Goal: Task Accomplishment & Management: Use online tool/utility

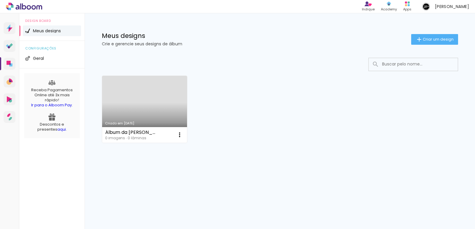
click at [148, 108] on link "Criado em [DATE]" at bounding box center [144, 109] width 85 height 67
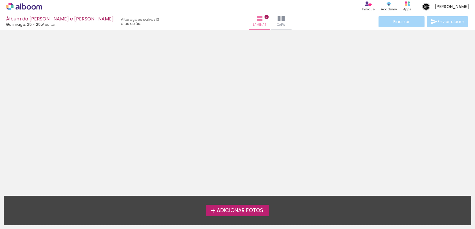
click at [235, 213] on span "Adicionar Fotos" at bounding box center [240, 210] width 47 height 5
click at [0, 0] on input "file" at bounding box center [0, 0] width 0 height 0
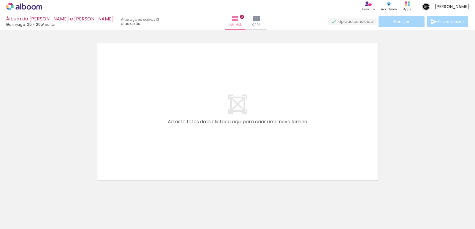
scroll to position [8, 0]
click at [244, 19] on iron-icon at bounding box center [247, 18] width 7 height 7
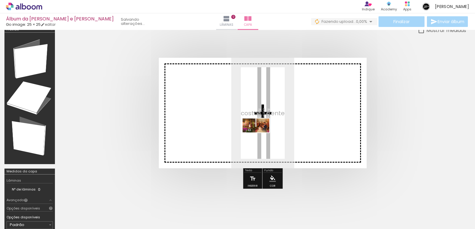
drag, startPoint x: 68, startPoint y: 210, endPoint x: 260, endPoint y: 136, distance: 206.0
click at [260, 136] on quentale-workspace at bounding box center [237, 114] width 475 height 229
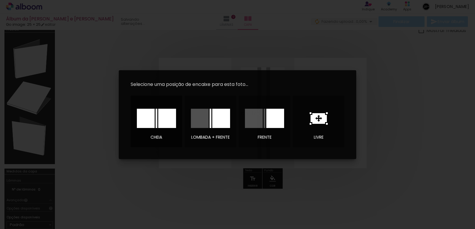
click at [167, 119] on div at bounding box center [167, 118] width 18 height 19
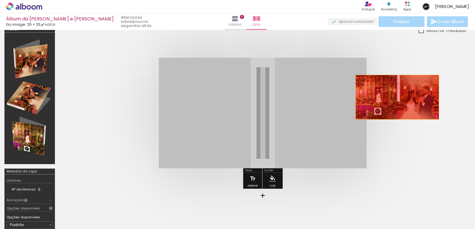
drag, startPoint x: 343, startPoint y: 106, endPoint x: 397, endPoint y: 97, distance: 55.0
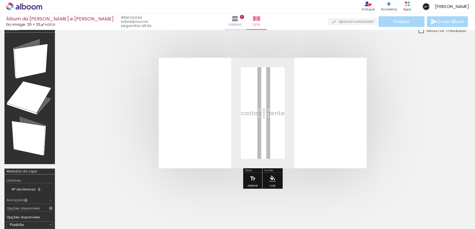
click at [50, 197] on iron-icon at bounding box center [46, 197] width 6 height 6
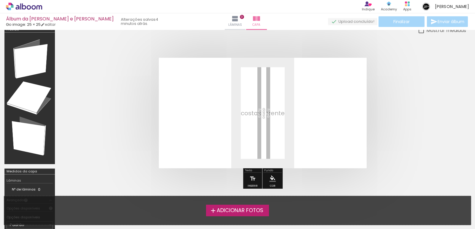
click at [235, 211] on span "Adicionar Fotos" at bounding box center [240, 210] width 47 height 5
click at [0, 0] on input "file" at bounding box center [0, 0] width 0 height 0
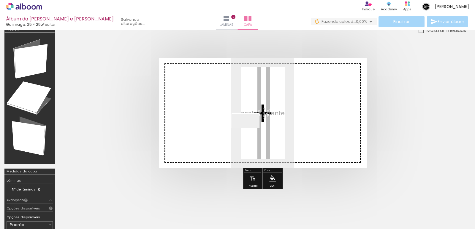
drag, startPoint x: 65, startPoint y: 209, endPoint x: 250, endPoint y: 131, distance: 200.5
click at [250, 131] on quentale-workspace at bounding box center [237, 114] width 475 height 229
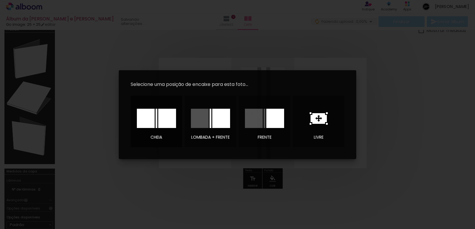
click at [162, 121] on div at bounding box center [167, 118] width 18 height 19
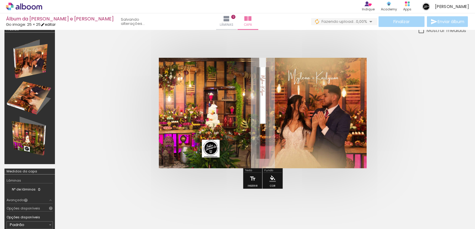
click at [49, 24] on link "editar" at bounding box center [48, 24] width 15 height 5
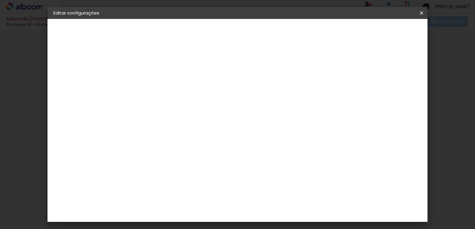
click at [81, 85] on small "25.4 × 50.8 cm" at bounding box center [84, 87] width 26 height 4
click at [183, 96] on div "Escolha o tamanho" at bounding box center [165, 110] width 34 height 28
click at [187, 31] on paper-button "Voltar" at bounding box center [175, 31] width 24 height 10
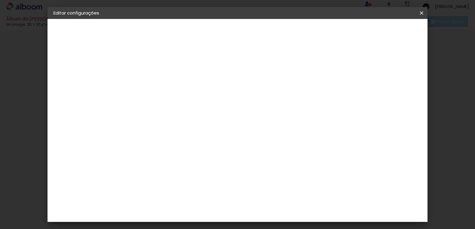
click at [161, 166] on div "Go image" at bounding box center [154, 170] width 15 height 9
click at [261, 36] on paper-button "Avançar" at bounding box center [246, 31] width 29 height 10
click at [174, 99] on input "text" at bounding box center [161, 103] width 23 height 9
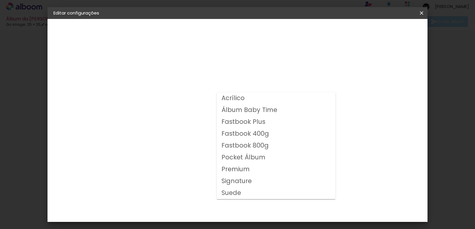
click at [0, 0] on slot "Fastbook 800g" at bounding box center [0, 0] width 0 height 0
type input "Fastbook 800g"
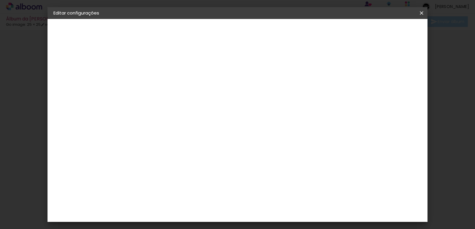
scroll to position [89, 0]
click at [190, 188] on span "25 × 25" at bounding box center [177, 196] width 28 height 16
click at [0, 0] on slot "Avançar" at bounding box center [0, 0] width 0 height 0
click at [338, 33] on span "Salvar configurações" at bounding box center [316, 31] width 44 height 4
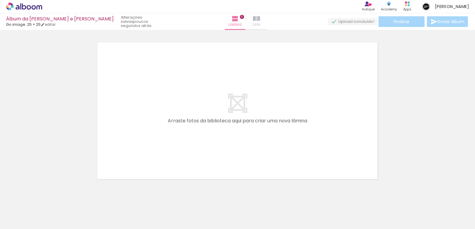
click at [252, 23] on span "Capa" at bounding box center [256, 24] width 8 height 5
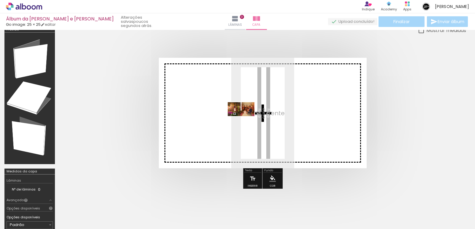
drag, startPoint x: 64, startPoint y: 209, endPoint x: 245, endPoint y: 120, distance: 201.6
click at [245, 120] on quentale-workspace at bounding box center [237, 114] width 475 height 229
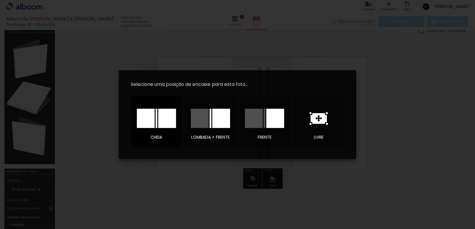
click at [169, 120] on div at bounding box center [167, 118] width 18 height 19
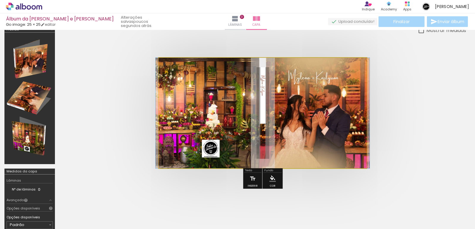
click at [217, 104] on quentale-photo at bounding box center [263, 113] width 208 height 111
type paper-slider "100"
click at [181, 73] on div at bounding box center [181, 72] width 5 height 5
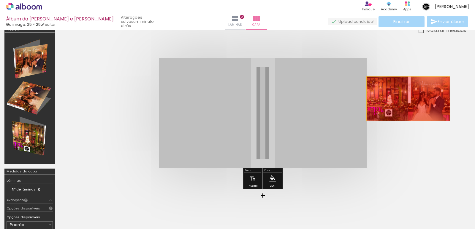
drag, startPoint x: 254, startPoint y: 107, endPoint x: 408, endPoint y: 99, distance: 153.6
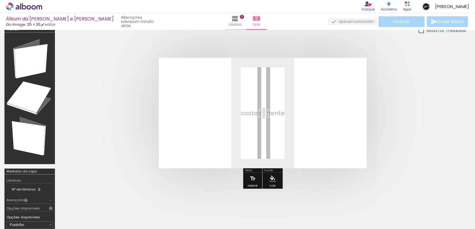
click at [47, 198] on iron-icon at bounding box center [46, 197] width 6 height 6
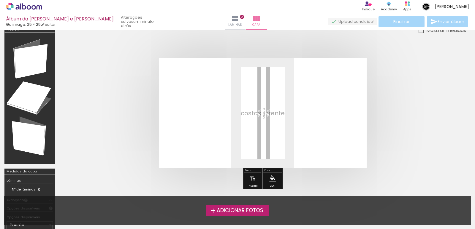
click at [230, 211] on span "Adicionar Fotos" at bounding box center [240, 210] width 47 height 5
click at [0, 0] on input "file" at bounding box center [0, 0] width 0 height 0
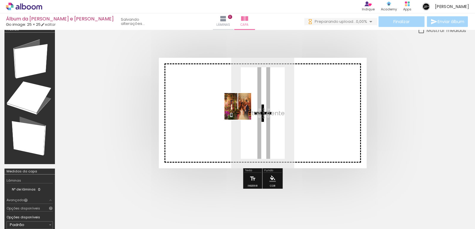
drag, startPoint x: 57, startPoint y: 210, endPoint x: 242, endPoint y: 111, distance: 210.3
click at [242, 111] on quentale-workspace at bounding box center [237, 114] width 475 height 229
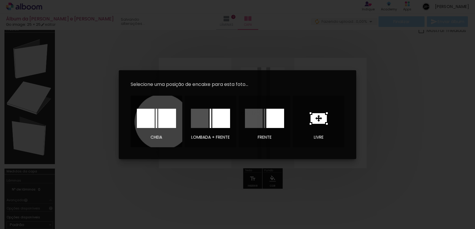
click at [162, 122] on div at bounding box center [167, 118] width 18 height 19
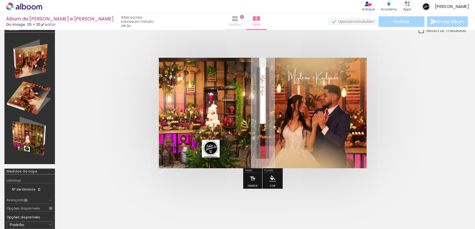
click at [231, 20] on iron-icon at bounding box center [234, 18] width 7 height 7
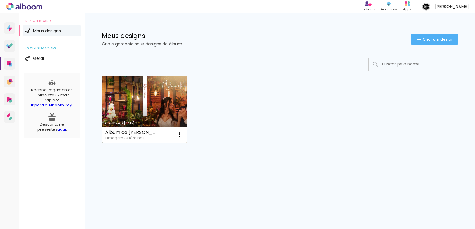
click at [152, 94] on link "Criado em [DATE]" at bounding box center [144, 109] width 85 height 67
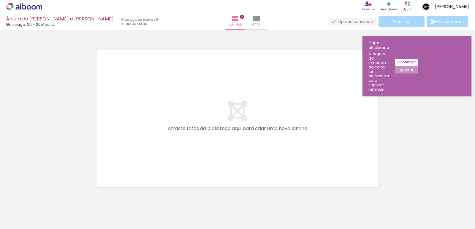
click at [20, 222] on span "Adicionar Fotos" at bounding box center [21, 221] width 18 height 7
click at [0, 0] on input "file" at bounding box center [0, 0] width 0 height 0
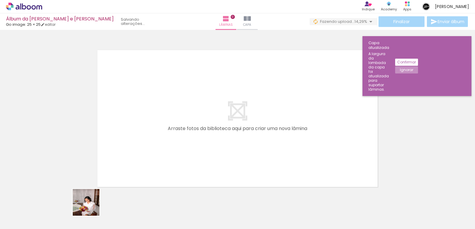
drag, startPoint x: 89, startPoint y: 211, endPoint x: 150, endPoint y: 127, distance: 104.0
click at [150, 127] on quentale-workspace at bounding box center [237, 114] width 475 height 229
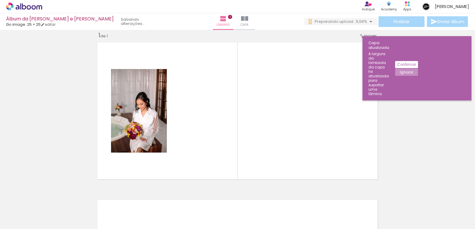
click at [0, 0] on slot "Confirmar" at bounding box center [0, 0] width 0 height 0
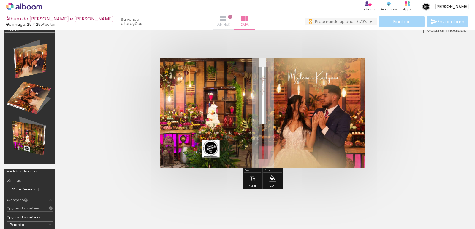
click at [219, 17] on iron-icon at bounding box center [222, 18] width 7 height 7
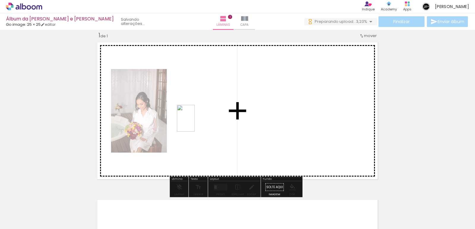
drag, startPoint x: 126, startPoint y: 206, endPoint x: 195, endPoint y: 123, distance: 108.1
click at [195, 123] on quentale-workspace at bounding box center [237, 114] width 475 height 229
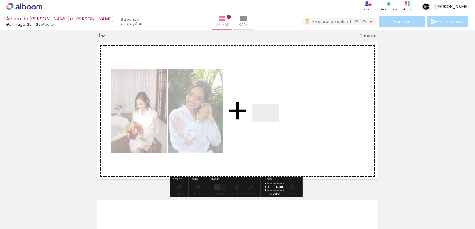
drag, startPoint x: 162, startPoint y: 208, endPoint x: 270, endPoint y: 122, distance: 138.0
click at [270, 122] on quentale-workspace at bounding box center [237, 114] width 475 height 229
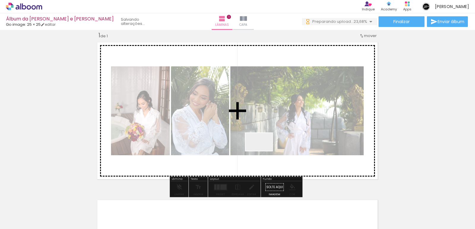
drag, startPoint x: 191, startPoint y: 212, endPoint x: 263, endPoint y: 151, distance: 94.7
click at [263, 151] on quentale-workspace at bounding box center [237, 114] width 475 height 229
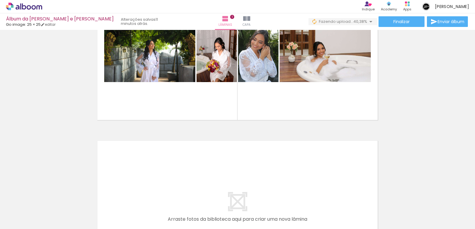
scroll to position [0, 64]
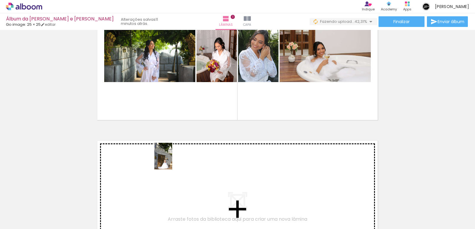
drag, startPoint x: 164, startPoint y: 200, endPoint x: 172, endPoint y: 161, distance: 39.7
click at [172, 161] on quentale-workspace at bounding box center [237, 114] width 475 height 229
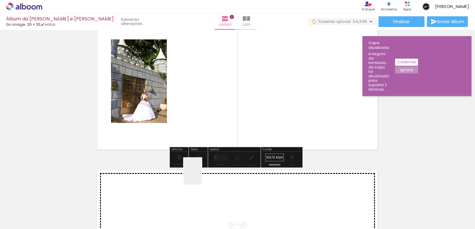
scroll to position [0, 0]
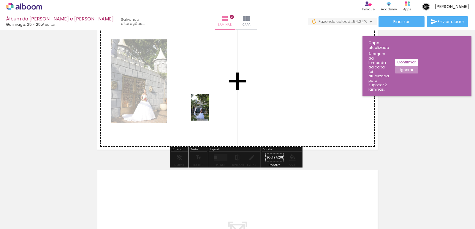
drag, startPoint x: 196, startPoint y: 207, endPoint x: 209, endPoint y: 112, distance: 96.4
click at [209, 112] on quentale-workspace at bounding box center [237, 114] width 475 height 229
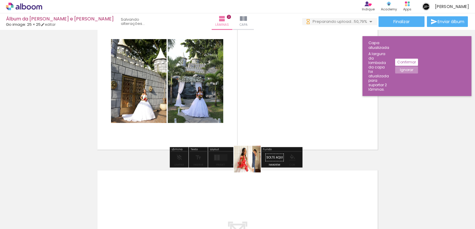
drag, startPoint x: 231, startPoint y: 204, endPoint x: 275, endPoint y: 109, distance: 104.8
click at [275, 109] on quentale-workspace at bounding box center [237, 114] width 475 height 229
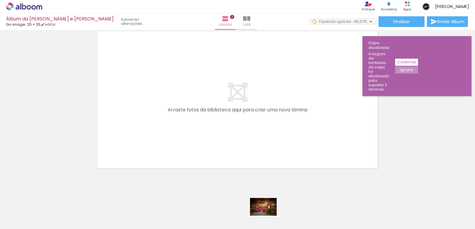
drag, startPoint x: 264, startPoint y: 214, endPoint x: 268, endPoint y: 216, distance: 3.7
click at [268, 216] on div at bounding box center [260, 210] width 29 height 20
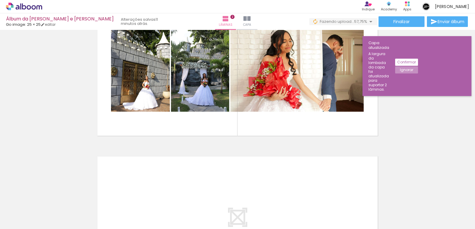
scroll to position [208, 0]
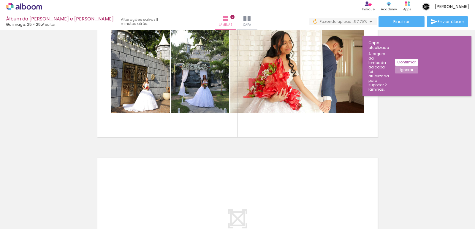
drag, startPoint x: 266, startPoint y: 208, endPoint x: 266, endPoint y: 105, distance: 103.5
click at [266, 105] on quentale-workspace at bounding box center [237, 114] width 475 height 229
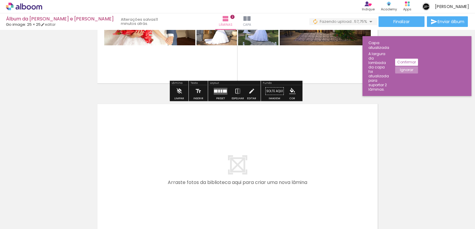
scroll to position [267, 0]
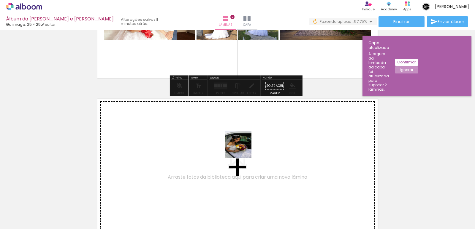
drag, startPoint x: 291, startPoint y: 210, endPoint x: 242, endPoint y: 149, distance: 77.9
click at [242, 149] on quentale-workspace at bounding box center [237, 114] width 475 height 229
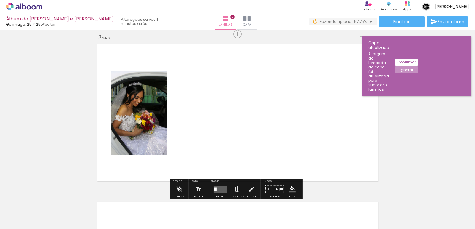
scroll to position [323, 0]
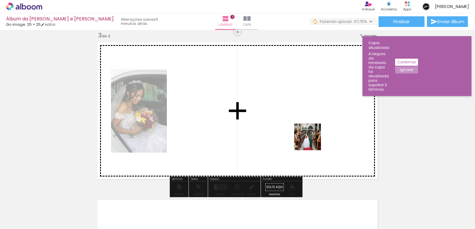
drag, startPoint x: 327, startPoint y: 210, endPoint x: 312, endPoint y: 141, distance: 70.2
click at [312, 141] on quentale-workspace at bounding box center [237, 114] width 475 height 229
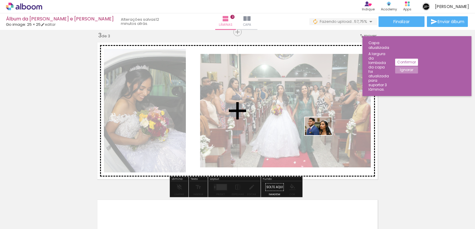
drag, startPoint x: 369, startPoint y: 211, endPoint x: 322, endPoint y: 135, distance: 89.2
click at [322, 135] on quentale-workspace at bounding box center [237, 114] width 475 height 229
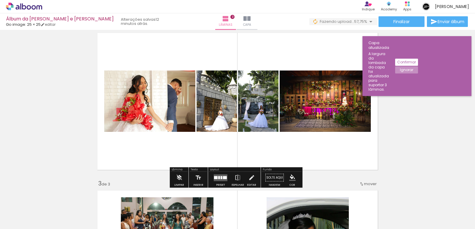
scroll to position [86, 0]
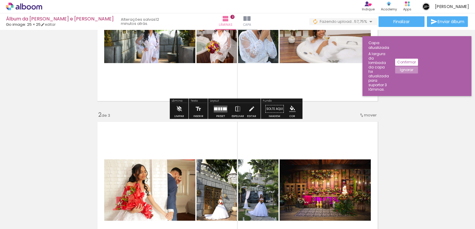
click at [0, 0] on slot "Confirmar" at bounding box center [0, 0] width 0 height 0
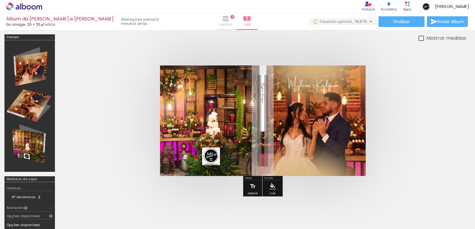
click at [222, 18] on iron-icon at bounding box center [225, 18] width 7 height 7
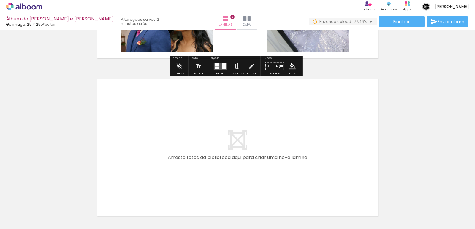
scroll to position [445, 0]
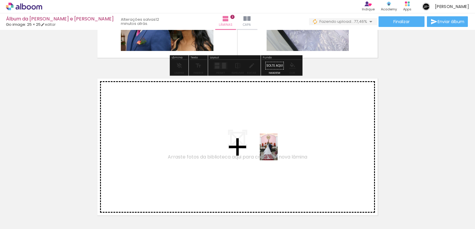
drag, startPoint x: 273, startPoint y: 203, endPoint x: 277, endPoint y: 152, distance: 51.5
click at [277, 152] on quentale-workspace at bounding box center [237, 114] width 475 height 229
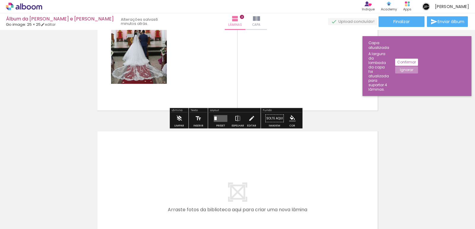
scroll to position [511, 0]
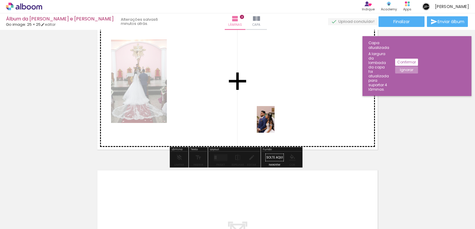
drag, startPoint x: 306, startPoint y: 207, endPoint x: 274, endPoint y: 123, distance: 90.0
click at [274, 123] on quentale-workspace at bounding box center [237, 114] width 475 height 229
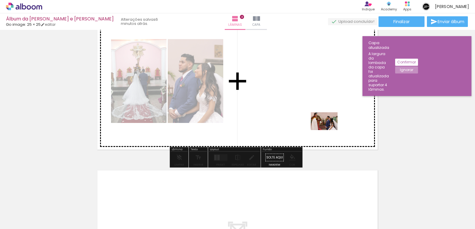
drag, startPoint x: 341, startPoint y: 213, endPoint x: 328, endPoint y: 130, distance: 83.6
click at [328, 130] on quentale-workspace at bounding box center [237, 114] width 475 height 229
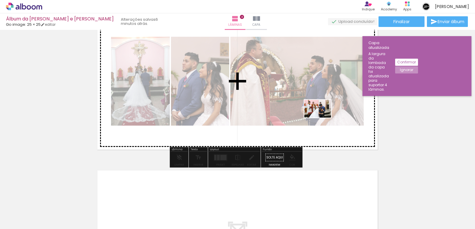
drag, startPoint x: 368, startPoint y: 211, endPoint x: 322, endPoint y: 118, distance: 104.7
click at [322, 118] on quentale-workspace at bounding box center [237, 114] width 475 height 229
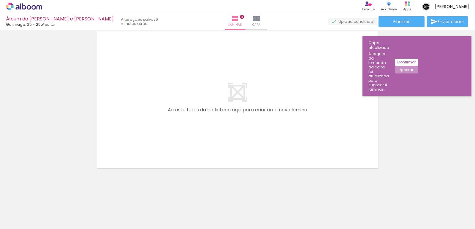
scroll to position [0, 334]
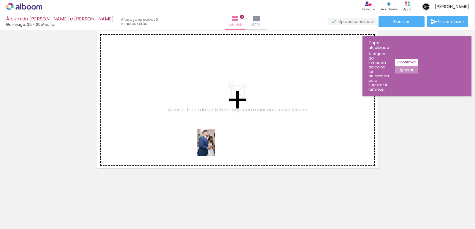
drag, startPoint x: 258, startPoint y: 212, endPoint x: 215, endPoint y: 147, distance: 78.4
click at [215, 147] on quentale-workspace at bounding box center [237, 114] width 475 height 229
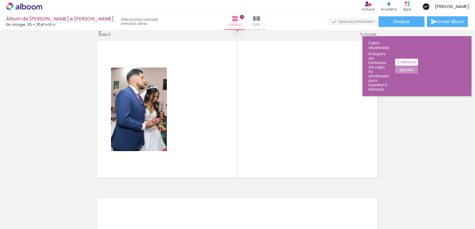
scroll to position [639, 0]
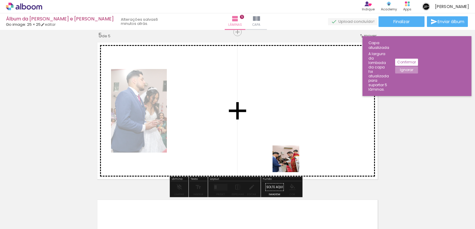
drag, startPoint x: 296, startPoint y: 213, endPoint x: 287, endPoint y: 141, distance: 72.9
click at [287, 141] on quentale-workspace at bounding box center [237, 114] width 475 height 229
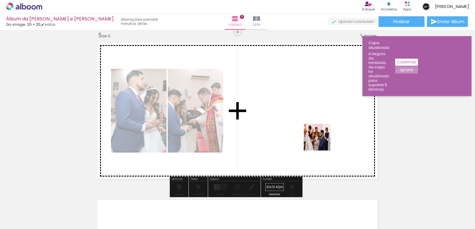
drag, startPoint x: 330, startPoint y: 217, endPoint x: 321, endPoint y: 140, distance: 77.0
click at [321, 140] on quentale-workspace at bounding box center [237, 114] width 475 height 229
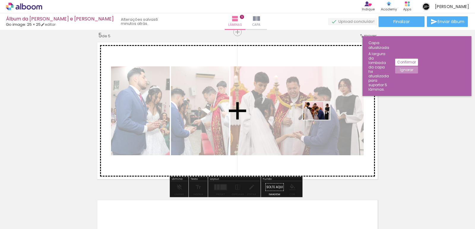
drag, startPoint x: 362, startPoint y: 212, endPoint x: 321, endPoint y: 120, distance: 100.9
click at [321, 120] on quentale-workspace at bounding box center [237, 114] width 475 height 229
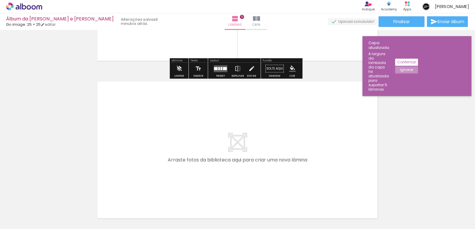
scroll to position [0, 552]
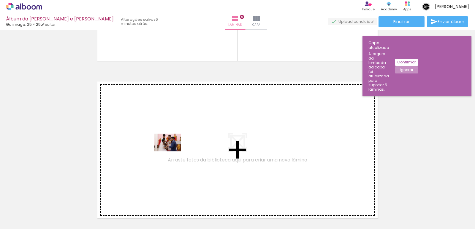
drag, startPoint x: 175, startPoint y: 211, endPoint x: 172, endPoint y: 152, distance: 60.0
click at [172, 152] on quentale-workspace at bounding box center [237, 114] width 475 height 229
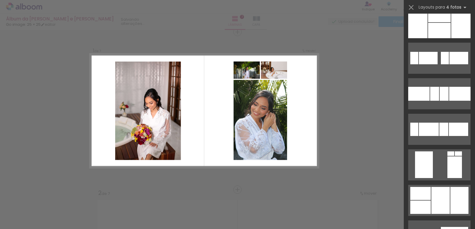
scroll to position [1038, 0]
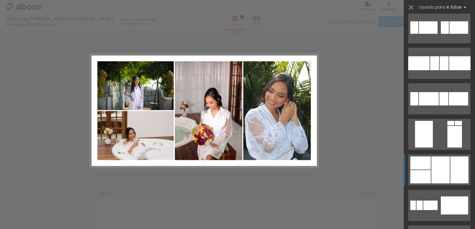
click at [437, 171] on div at bounding box center [440, 170] width 18 height 27
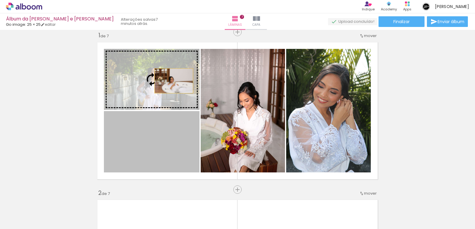
drag, startPoint x: 184, startPoint y: 133, endPoint x: 171, endPoint y: 81, distance: 53.9
click at [0, 0] on slot at bounding box center [0, 0] width 0 height 0
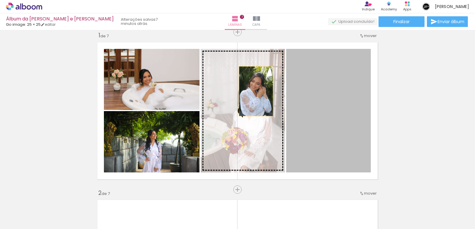
drag, startPoint x: 295, startPoint y: 95, endPoint x: 254, endPoint y: 91, distance: 41.7
click at [0, 0] on slot at bounding box center [0, 0] width 0 height 0
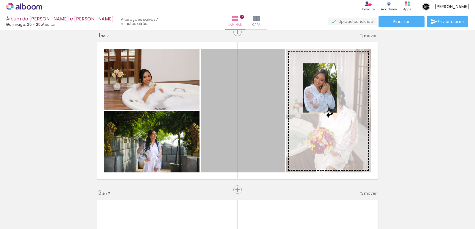
drag, startPoint x: 253, startPoint y: 91, endPoint x: 318, endPoint y: 88, distance: 64.7
click at [0, 0] on slot at bounding box center [0, 0] width 0 height 0
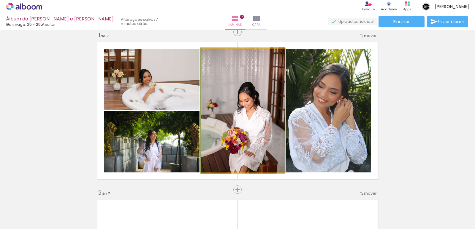
click at [270, 88] on quentale-photo at bounding box center [243, 111] width 84 height 124
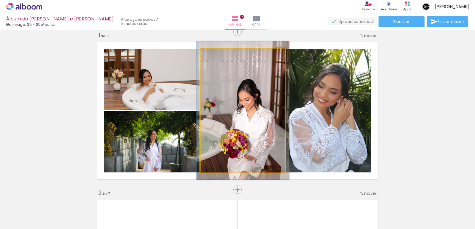
click at [218, 58] on div at bounding box center [216, 54] width 9 height 9
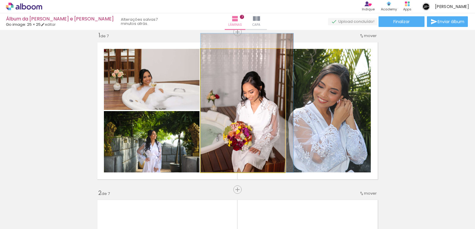
drag, startPoint x: 259, startPoint y: 87, endPoint x: 265, endPoint y: 78, distance: 10.8
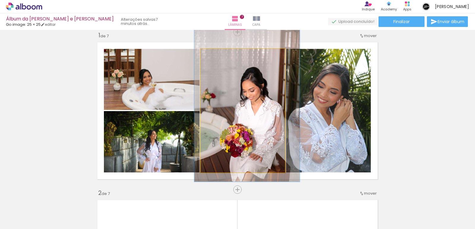
drag, startPoint x: 215, startPoint y: 53, endPoint x: 218, endPoint y: 53, distance: 3.6
type paper-slider "125"
click at [218, 53] on div at bounding box center [219, 54] width 5 height 5
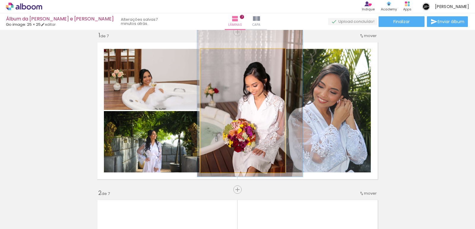
drag, startPoint x: 236, startPoint y: 73, endPoint x: 239, endPoint y: 68, distance: 5.8
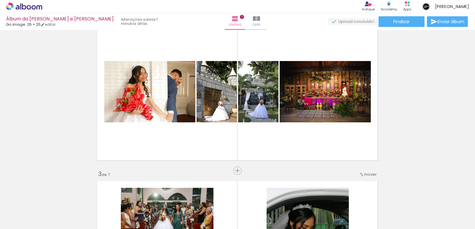
scroll to position [186, 0]
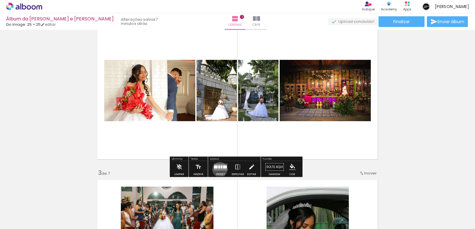
click at [218, 170] on quentale-layouter at bounding box center [221, 167] width 14 height 7
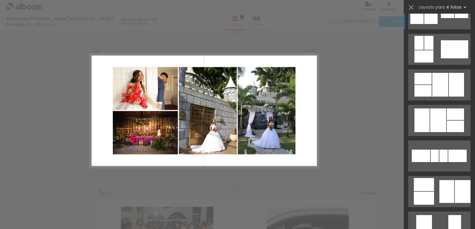
scroll to position [237, 0]
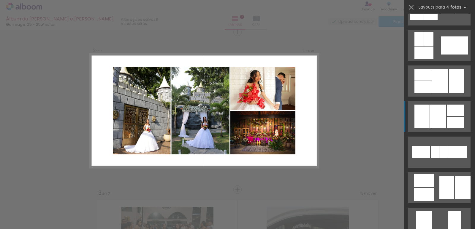
click at [441, 119] on div at bounding box center [438, 117] width 16 height 24
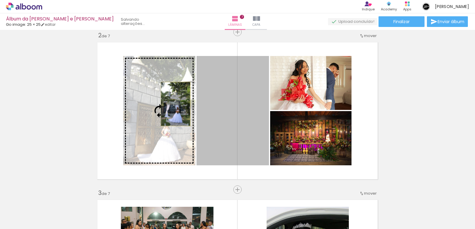
drag, startPoint x: 212, startPoint y: 104, endPoint x: 173, endPoint y: 104, distance: 38.9
click at [0, 0] on slot at bounding box center [0, 0] width 0 height 0
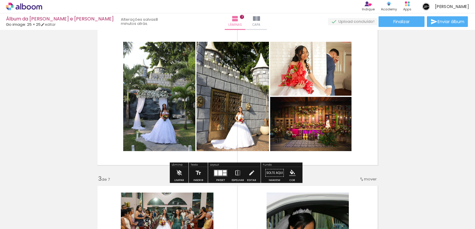
scroll to position [195, 0]
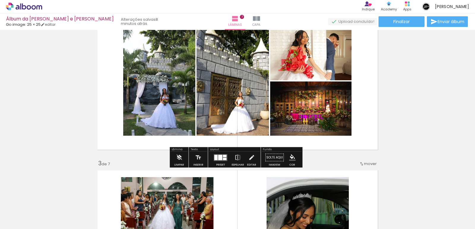
click at [249, 71] on quentale-photo at bounding box center [232, 80] width 72 height 109
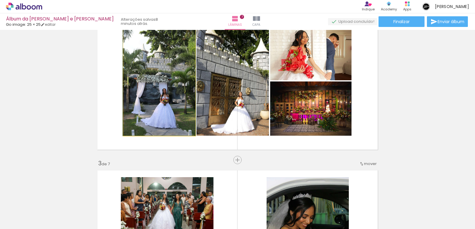
click at [177, 78] on quentale-photo at bounding box center [159, 80] width 72 height 109
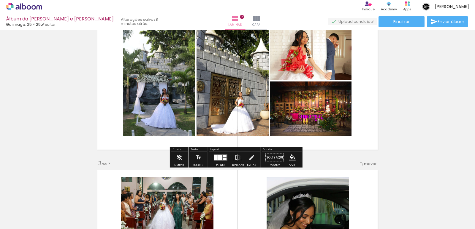
scroll to position [193, 0]
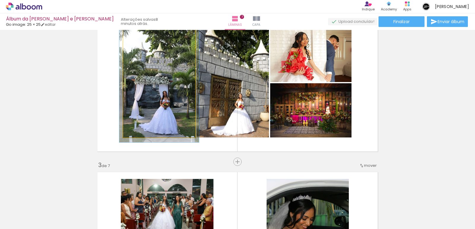
type paper-slider "109"
click at [137, 34] on div at bounding box center [138, 34] width 5 height 5
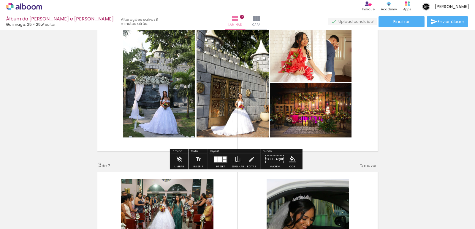
click at [223, 84] on quentale-photo at bounding box center [232, 82] width 72 height 109
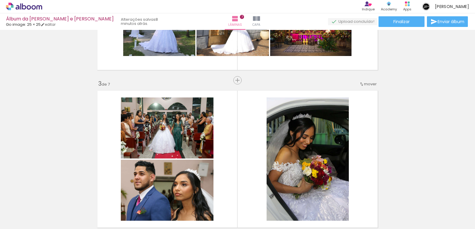
scroll to position [342, 0]
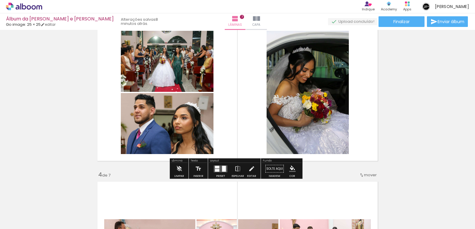
click at [222, 171] on div at bounding box center [224, 169] width 4 height 6
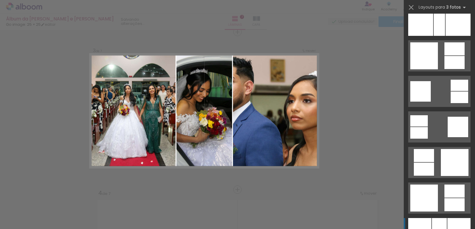
scroll to position [1068, 0]
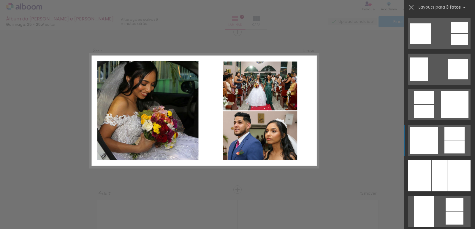
click at [430, 146] on div at bounding box center [424, 140] width 28 height 27
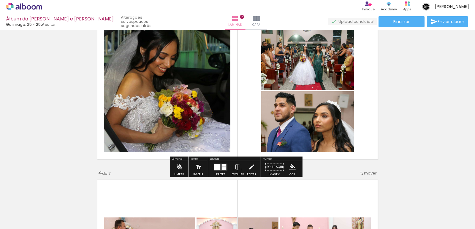
scroll to position [353, 0]
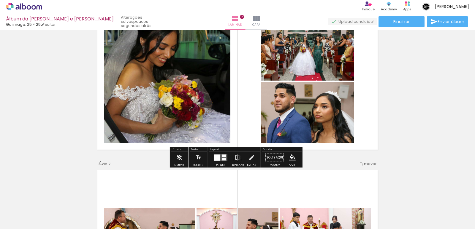
click at [222, 157] on div at bounding box center [224, 156] width 4 height 3
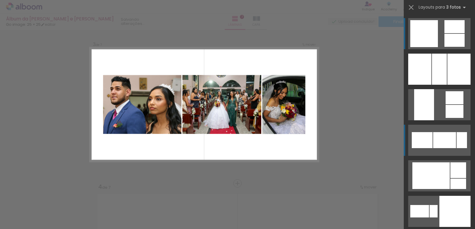
scroll to position [323, 0]
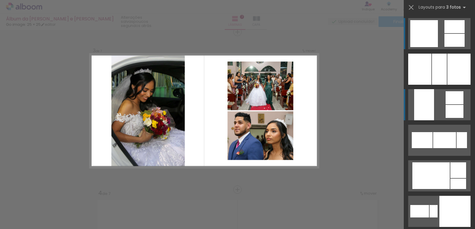
click at [439, 99] on quentale-layouter at bounding box center [439, 104] width 62 height 31
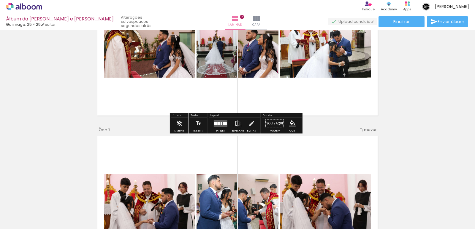
scroll to position [531, 0]
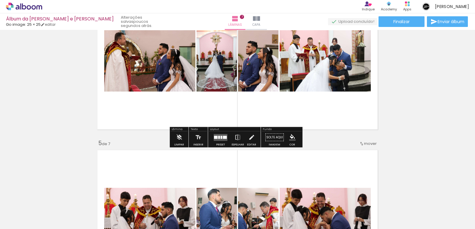
click at [220, 139] on div at bounding box center [221, 137] width 2 height 3
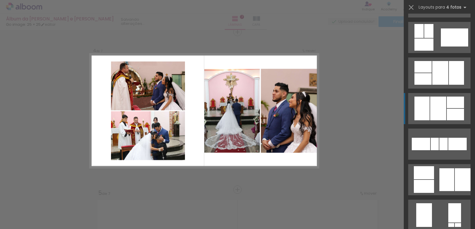
scroll to position [297, 0]
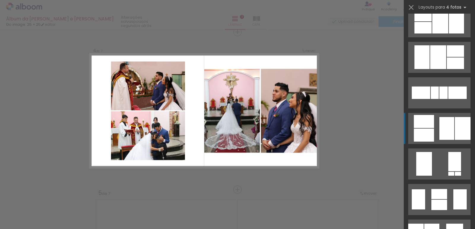
click at [446, 128] on div at bounding box center [446, 128] width 15 height 23
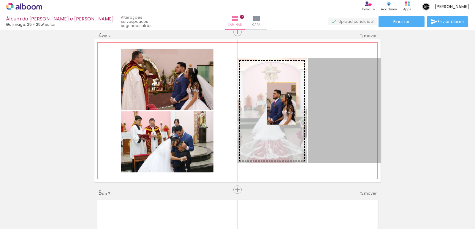
drag, startPoint x: 321, startPoint y: 106, endPoint x: 279, endPoint y: 104, distance: 42.2
click at [0, 0] on slot at bounding box center [0, 0] width 0 height 0
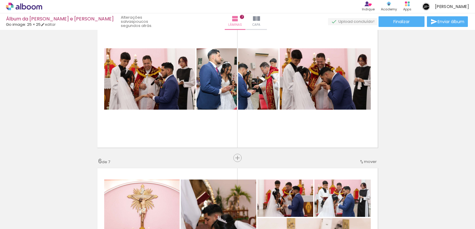
scroll to position [659, 0]
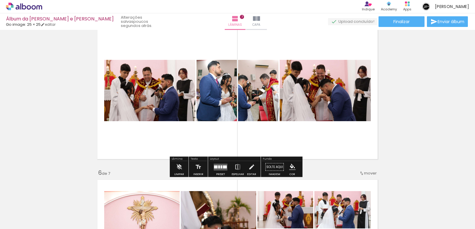
click at [219, 168] on quentale-layouter at bounding box center [221, 167] width 14 height 7
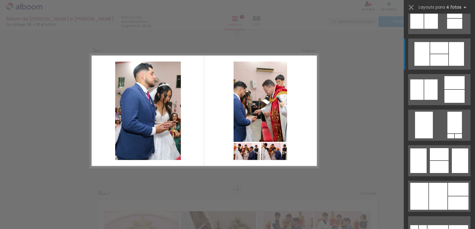
scroll to position [623, 0]
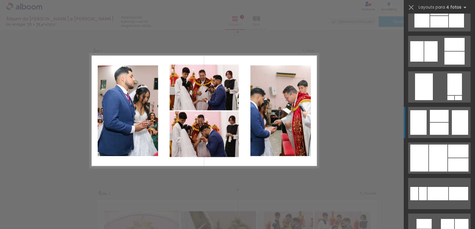
click at [438, 117] on div at bounding box center [438, 116] width 19 height 12
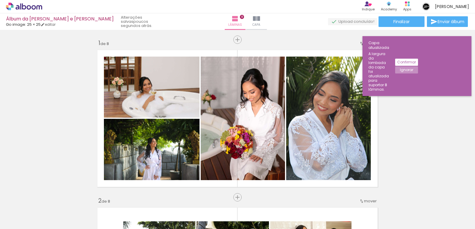
drag, startPoint x: 0, startPoint y: 0, endPoint x: 195, endPoint y: 101, distance: 219.3
click at [0, 0] on slot at bounding box center [0, 0] width 0 height 0
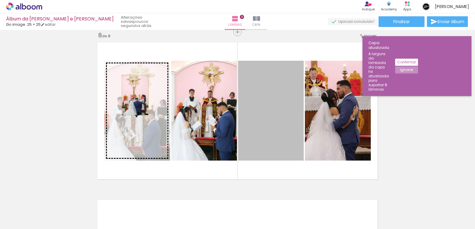
scroll to position [0, 921]
drag, startPoint x: 195, startPoint y: 101, endPoint x: 133, endPoint y: 95, distance: 62.0
click at [0, 0] on slot at bounding box center [0, 0] width 0 height 0
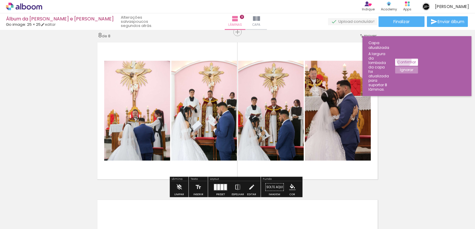
click at [0, 0] on slot "Confirmar" at bounding box center [0, 0] width 0 height 0
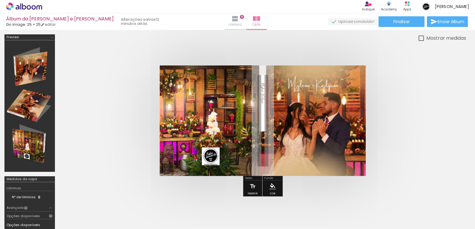
scroll to position [0, 921]
click at [231, 18] on iron-icon at bounding box center [234, 18] width 7 height 7
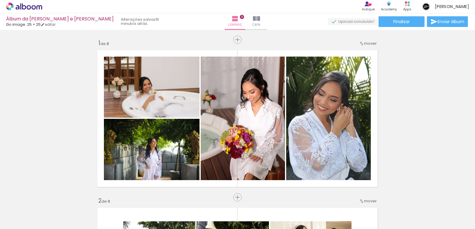
scroll to position [0, 921]
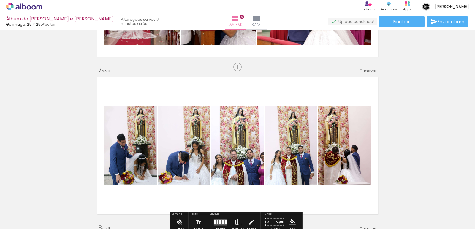
scroll to position [949, 0]
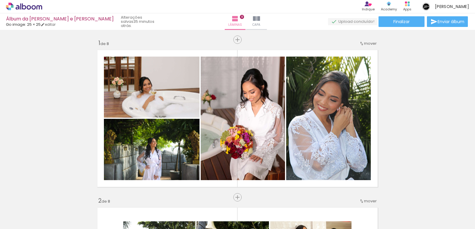
scroll to position [0, 921]
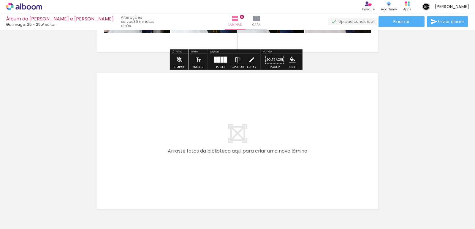
scroll to position [1246, 0]
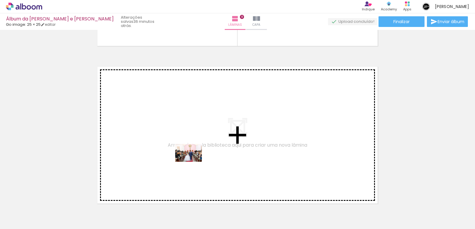
drag, startPoint x: 269, startPoint y: 215, endPoint x: 193, endPoint y: 162, distance: 92.8
click at [193, 162] on quentale-workspace at bounding box center [237, 114] width 475 height 229
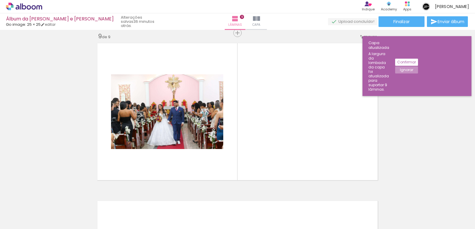
scroll to position [1270, 0]
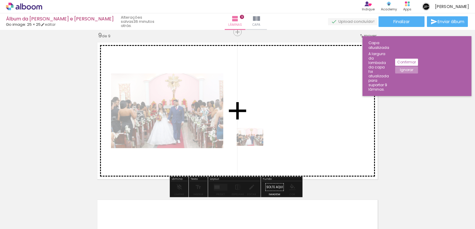
drag, startPoint x: 269, startPoint y: 212, endPoint x: 254, endPoint y: 146, distance: 67.4
click at [254, 146] on quentale-workspace at bounding box center [237, 114] width 475 height 229
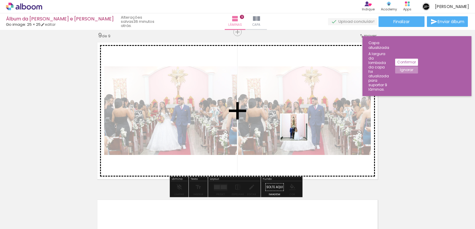
drag, startPoint x: 336, startPoint y: 211, endPoint x: 297, endPoint y: 131, distance: 88.0
click at [297, 131] on quentale-workspace at bounding box center [237, 114] width 475 height 229
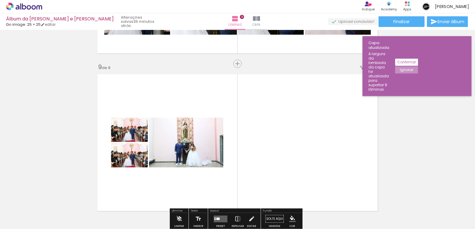
scroll to position [1240, 0]
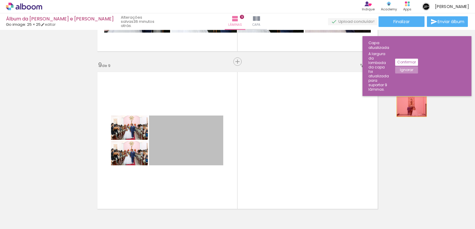
drag, startPoint x: 199, startPoint y: 147, endPoint x: 409, endPoint y: 106, distance: 213.8
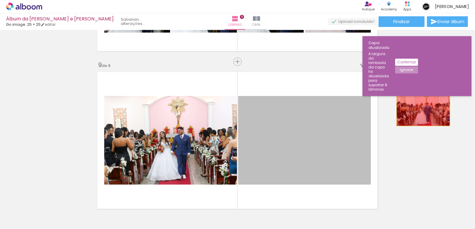
drag, startPoint x: 308, startPoint y: 136, endPoint x: 421, endPoint y: 108, distance: 116.0
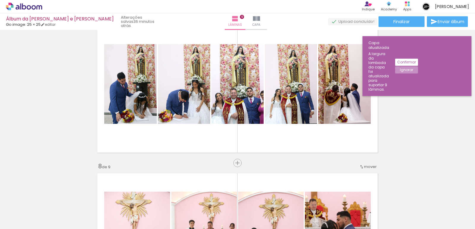
scroll to position [973, 0]
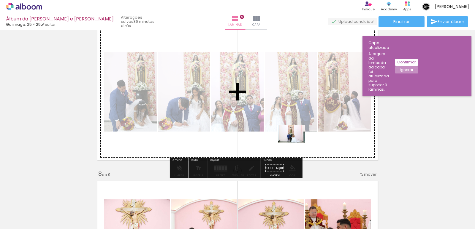
drag, startPoint x: 336, startPoint y: 217, endPoint x: 295, endPoint y: 143, distance: 84.7
click at [295, 143] on quentale-workspace at bounding box center [237, 114] width 475 height 229
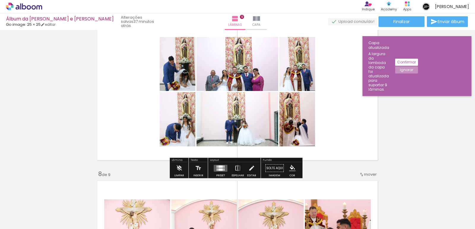
click at [222, 169] on quentale-layouter at bounding box center [221, 168] width 14 height 7
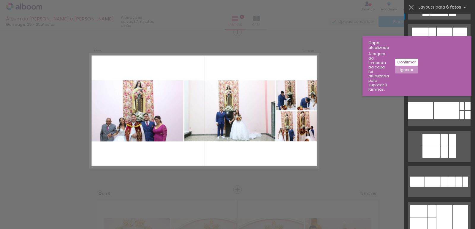
scroll to position [0, 0]
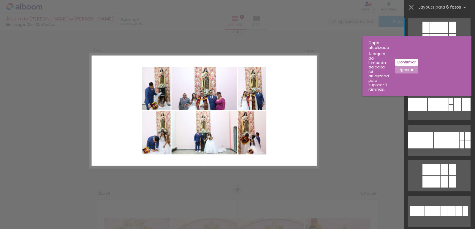
click at [0, 0] on slot "Confirmar" at bounding box center [0, 0] width 0 height 0
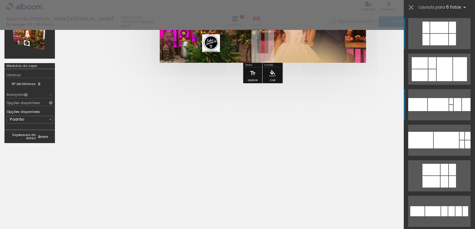
scroll to position [0, 929]
click at [412, 6] on iron-icon at bounding box center [411, 7] width 8 height 8
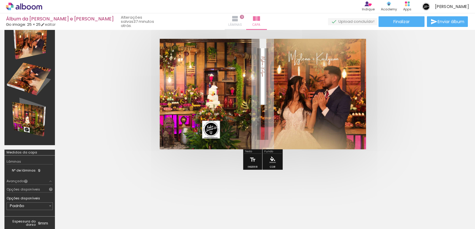
scroll to position [24, 0]
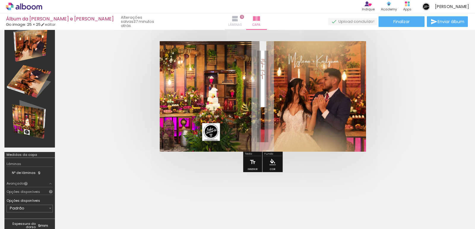
click at [231, 19] on iron-icon at bounding box center [234, 18] width 7 height 7
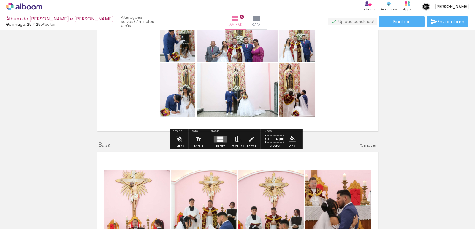
scroll to position [1003, 0]
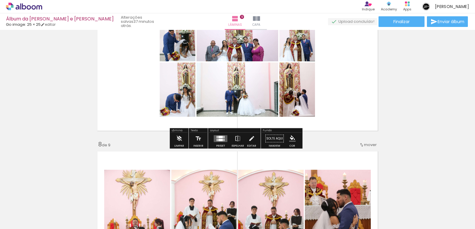
click at [219, 141] on quentale-layouter at bounding box center [221, 138] width 14 height 7
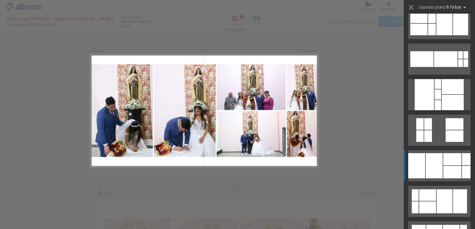
scroll to position [267, 0]
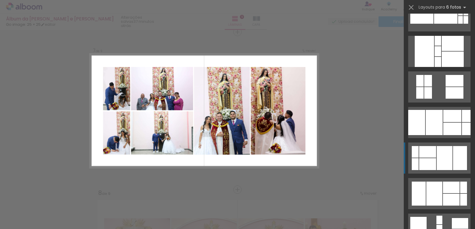
click at [447, 162] on div at bounding box center [444, 158] width 16 height 24
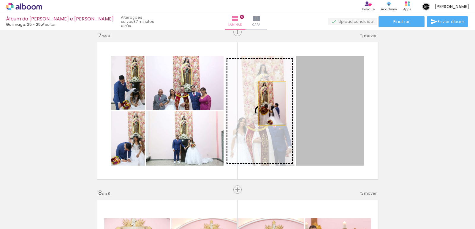
drag, startPoint x: 305, startPoint y: 104, endPoint x: 270, endPoint y: 104, distance: 35.0
click at [0, 0] on slot at bounding box center [0, 0] width 0 height 0
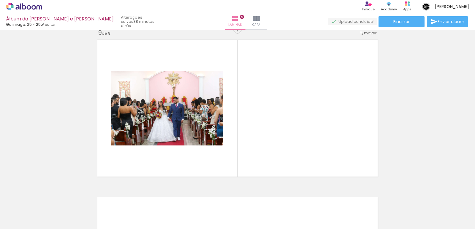
scroll to position [1281, 0]
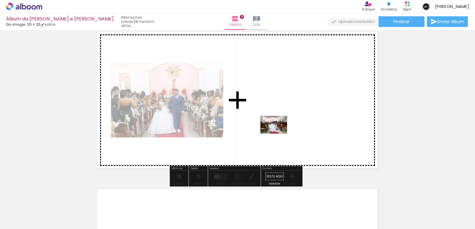
drag, startPoint x: 395, startPoint y: 214, endPoint x: 278, endPoint y: 134, distance: 141.5
click at [278, 134] on quentale-workspace at bounding box center [237, 114] width 475 height 229
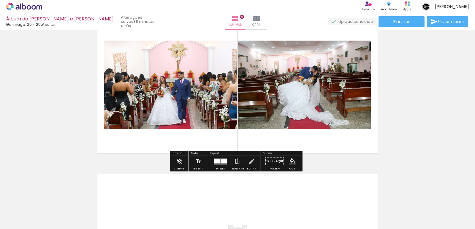
scroll to position [1310, 0]
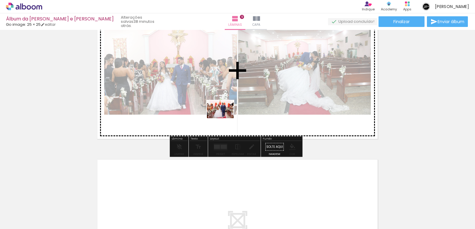
drag, startPoint x: 291, startPoint y: 214, endPoint x: 225, endPoint y: 118, distance: 116.7
click at [225, 118] on quentale-workspace at bounding box center [237, 114] width 475 height 229
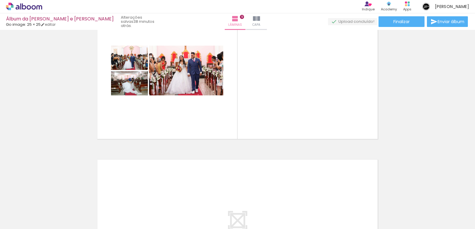
scroll to position [0, 1004]
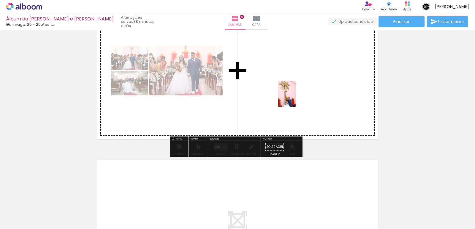
drag, startPoint x: 284, startPoint y: 210, endPoint x: 296, endPoint y: 98, distance: 112.7
click at [296, 98] on quentale-workspace at bounding box center [237, 114] width 475 height 229
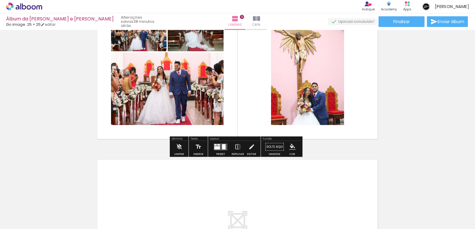
scroll to position [1281, 0]
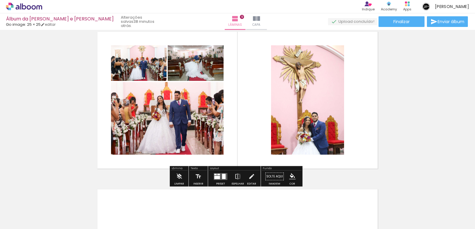
click at [223, 177] on div at bounding box center [224, 176] width 4 height 5
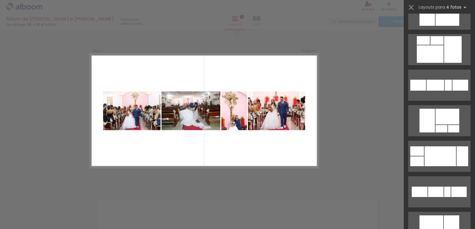
scroll to position [860, 0]
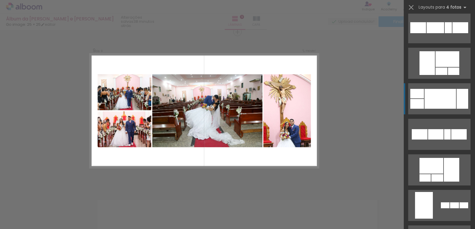
click at [446, 97] on div at bounding box center [439, 99] width 31 height 20
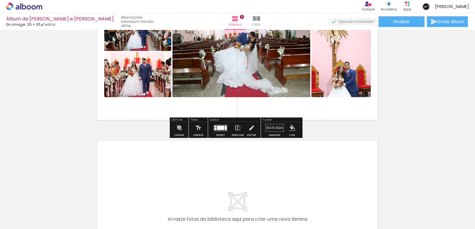
scroll to position [1359, 0]
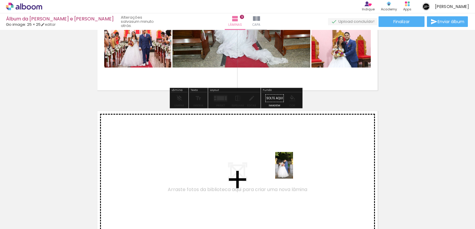
drag, startPoint x: 352, startPoint y: 212, endPoint x: 293, endPoint y: 170, distance: 73.0
click at [293, 170] on quentale-workspace at bounding box center [237, 114] width 475 height 229
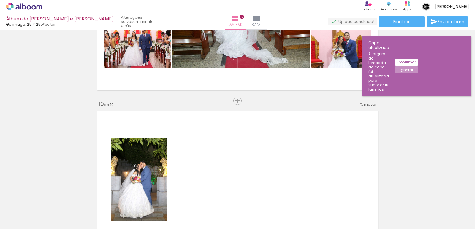
scroll to position [1428, 0]
